Goal: Information Seeking & Learning: Learn about a topic

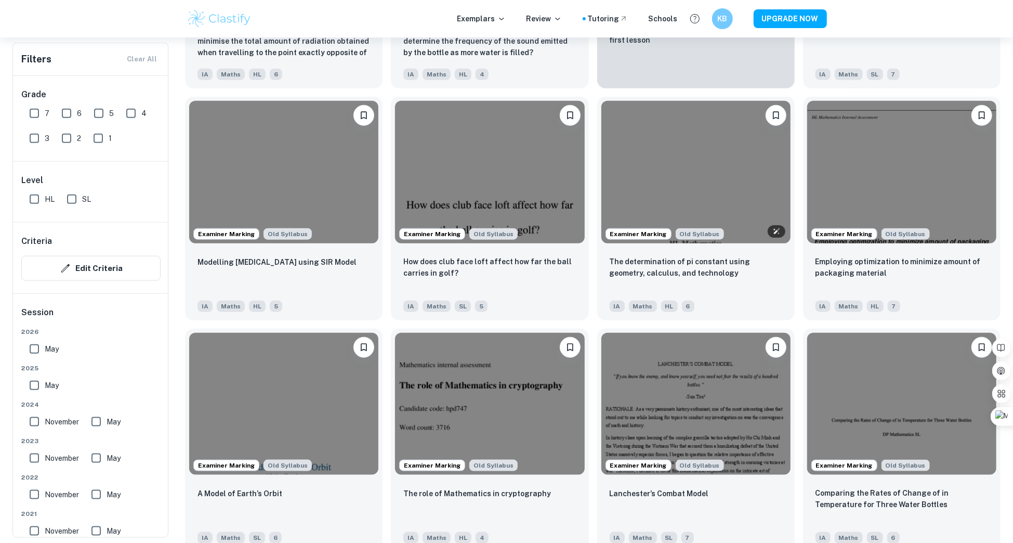
scroll to position [735, 0]
click at [635, 172] on img at bounding box center [696, 170] width 189 height 142
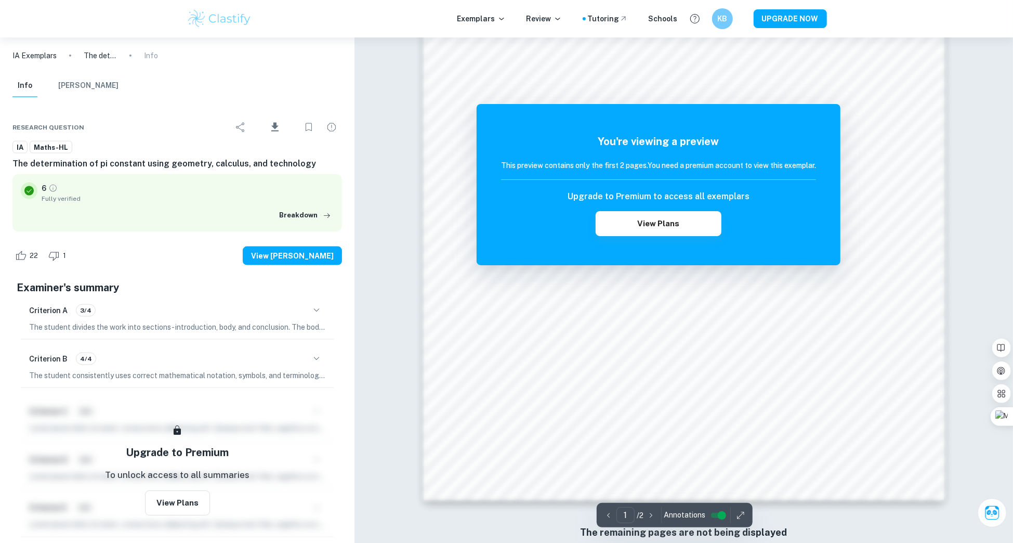
scroll to position [1052, 0]
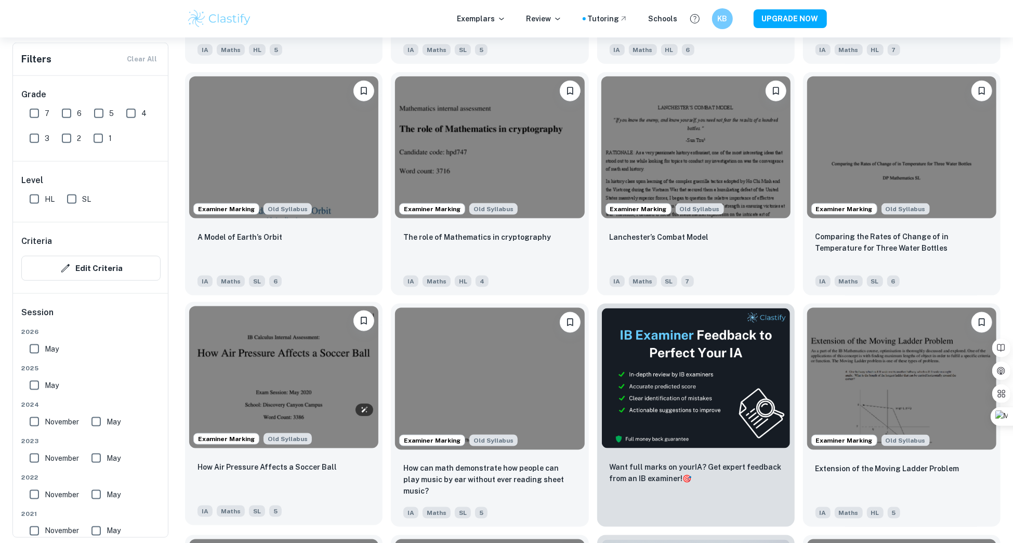
scroll to position [1018, 0]
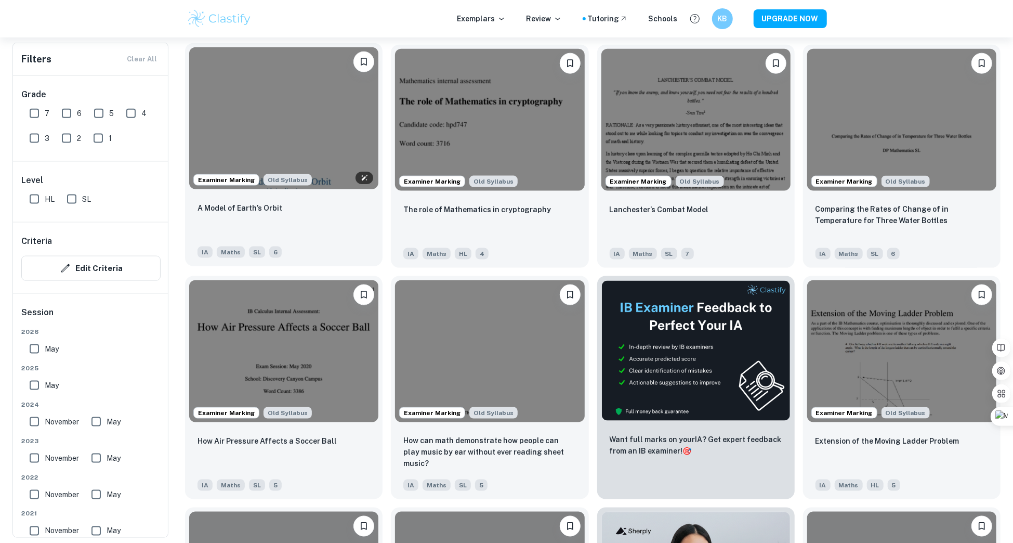
click at [267, 161] on img at bounding box center [283, 118] width 189 height 142
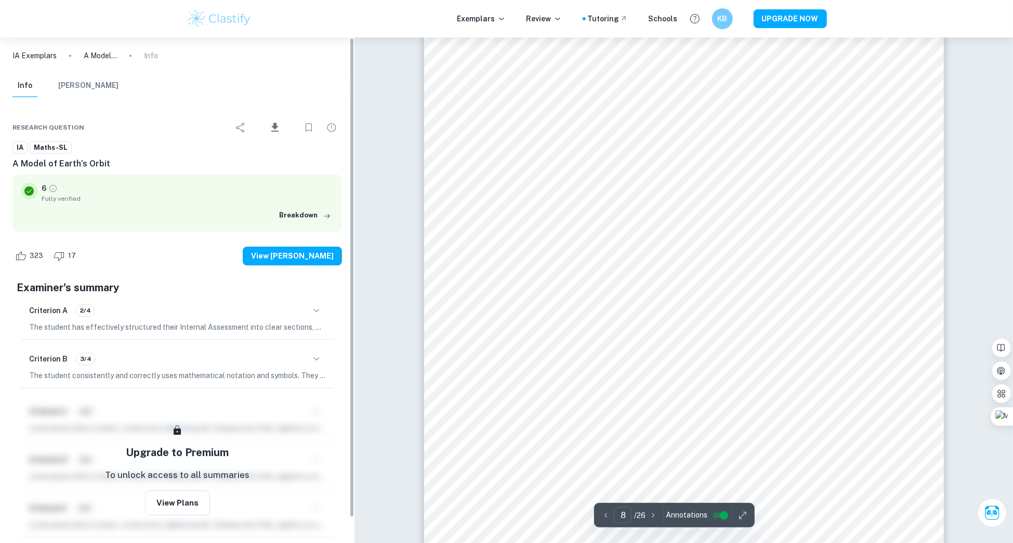
scroll to position [5011, 0]
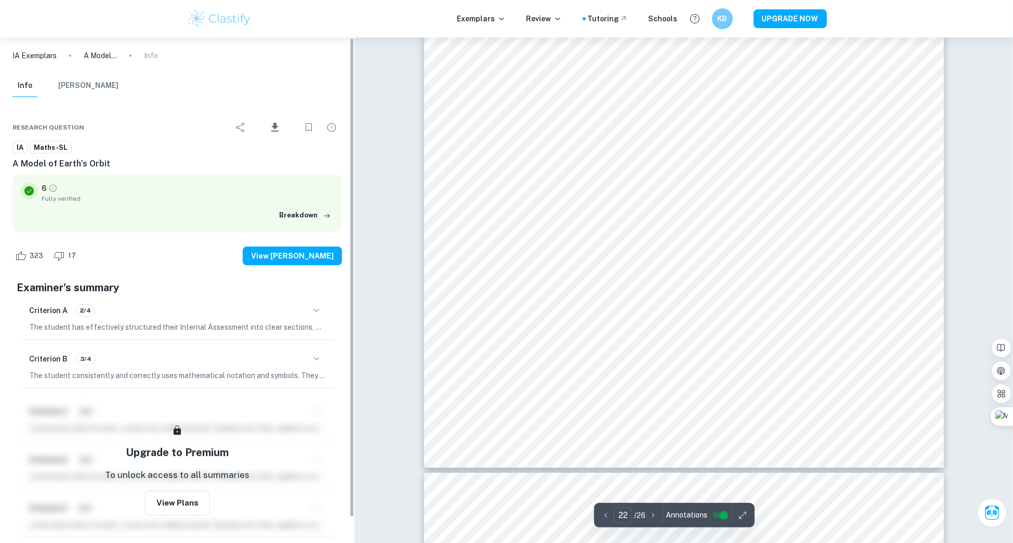
type input "23"
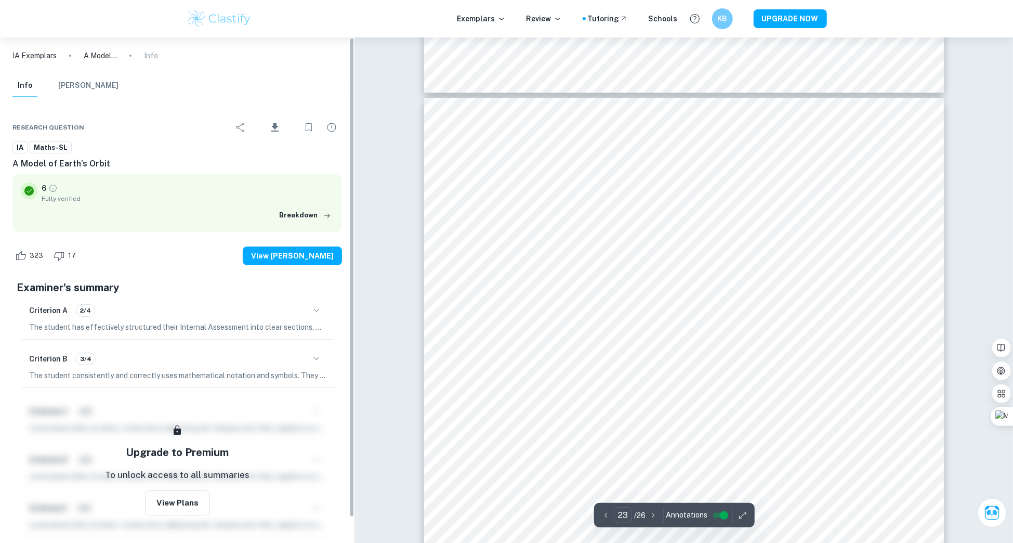
scroll to position [15324, 0]
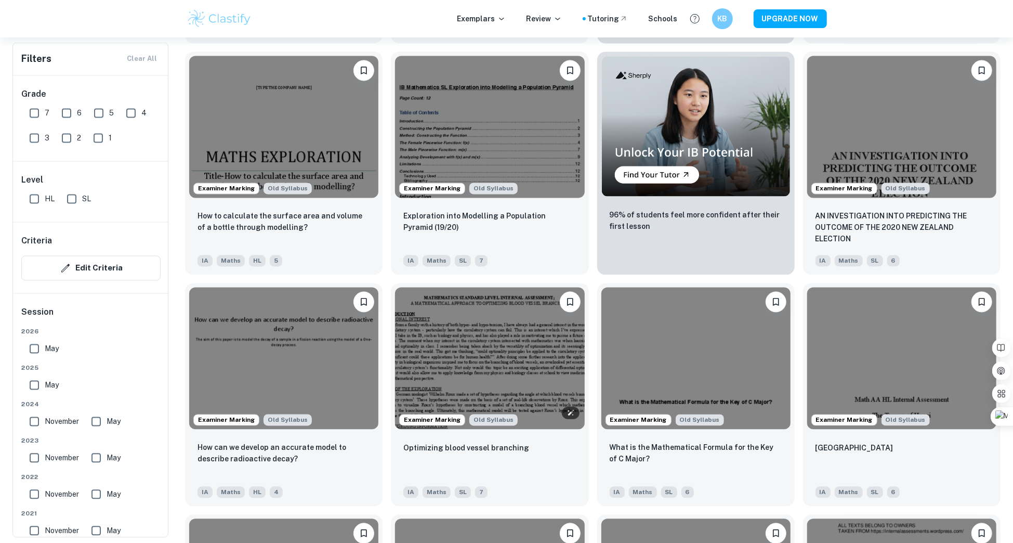
scroll to position [1469, 0]
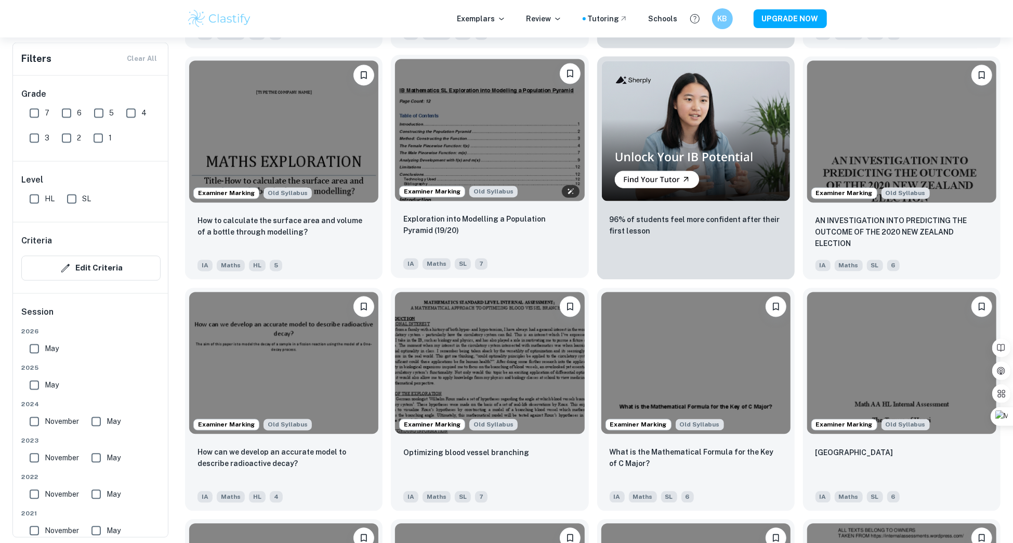
click at [458, 81] on img at bounding box center [489, 130] width 189 height 142
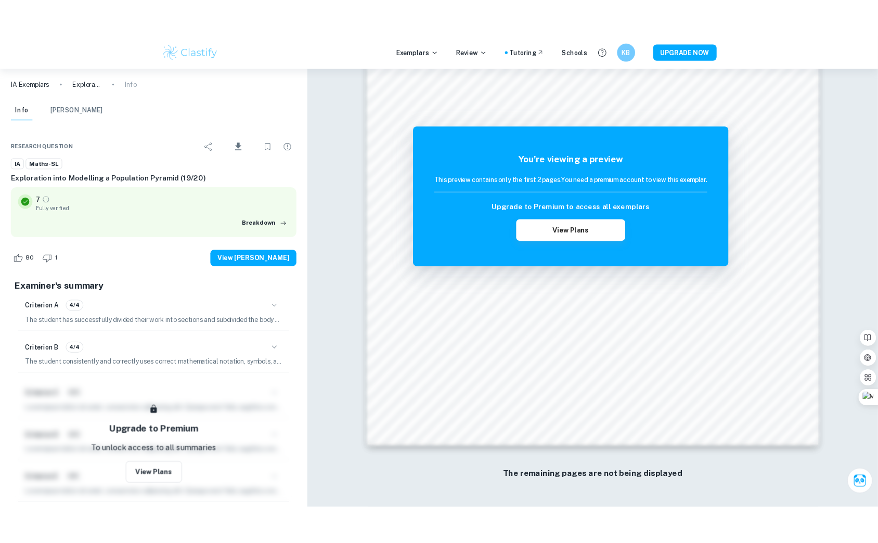
scroll to position [261, 0]
